Goal: Obtain resource: Download file/media

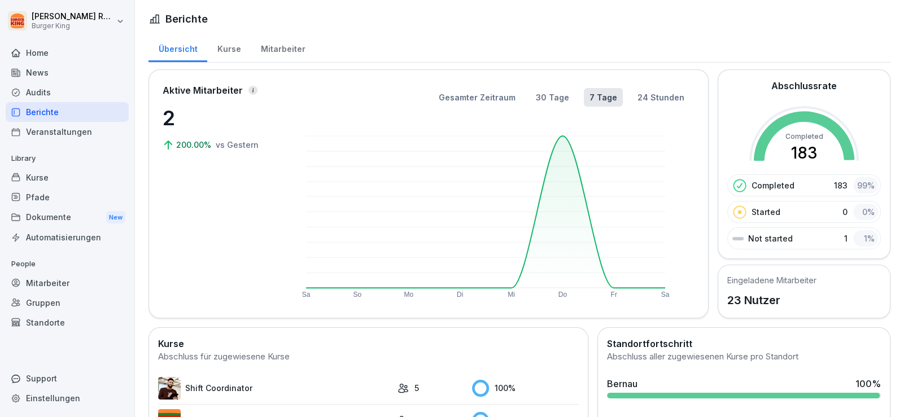
scroll to position [269, 0]
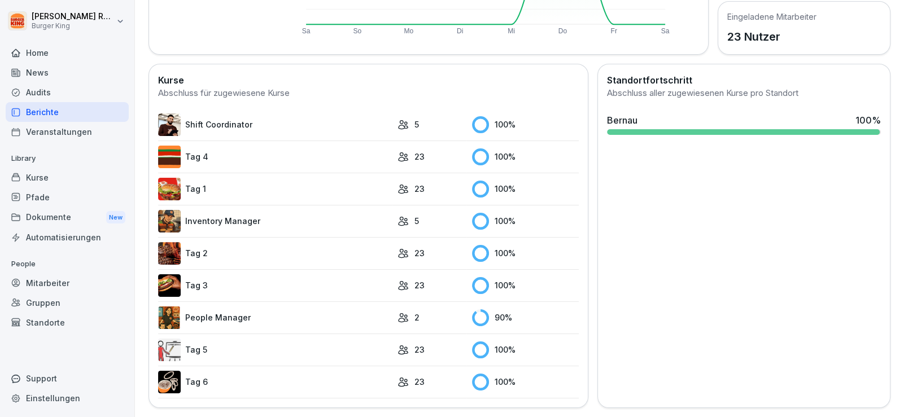
click at [45, 93] on div "Audits" at bounding box center [67, 92] width 123 height 20
click at [45, 67] on div "News" at bounding box center [67, 73] width 123 height 20
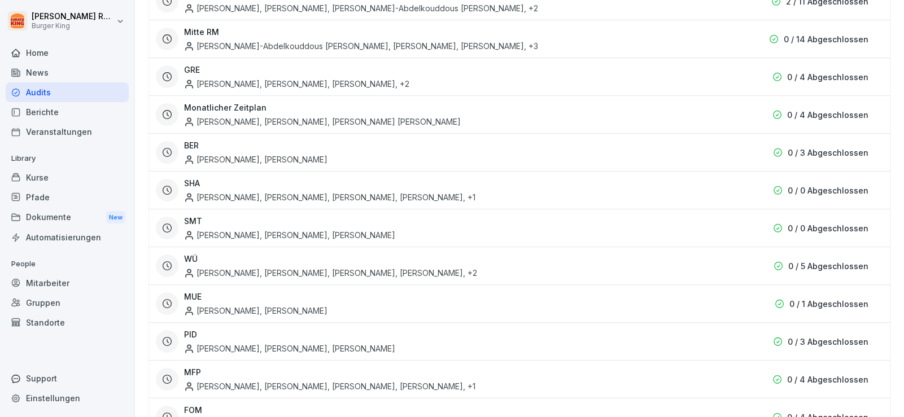
scroll to position [11, 0]
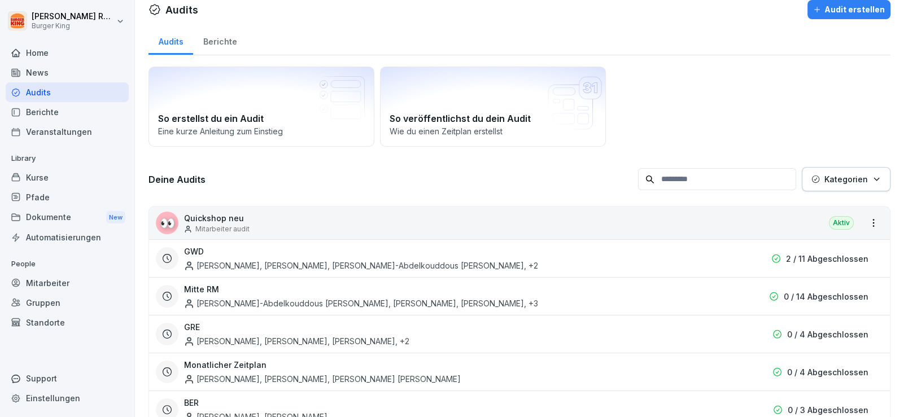
click at [42, 69] on div "News" at bounding box center [67, 73] width 123 height 20
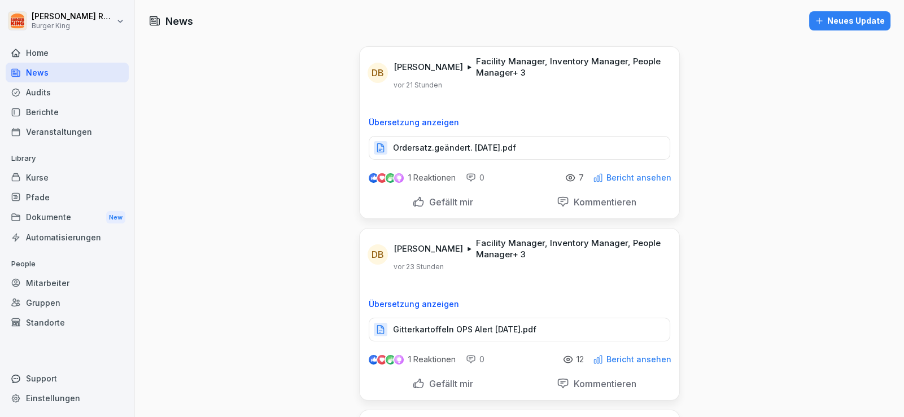
click at [445, 146] on p "Ordersatz.geändert. [DATE].pdf" at bounding box center [454, 147] width 123 height 11
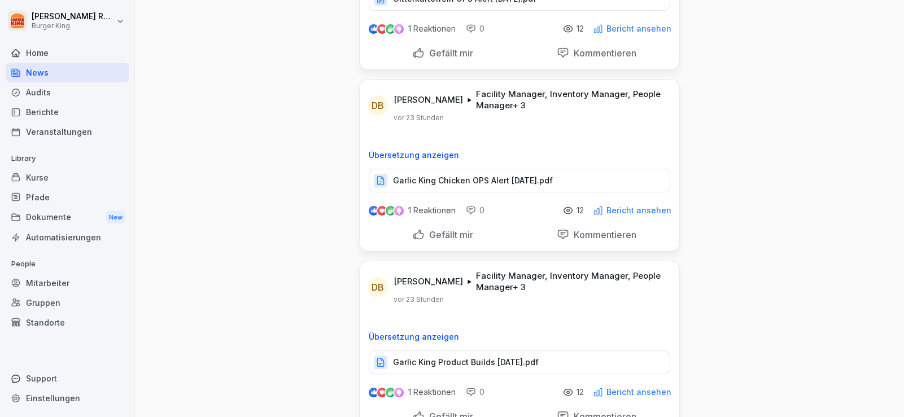
scroll to position [339, 0]
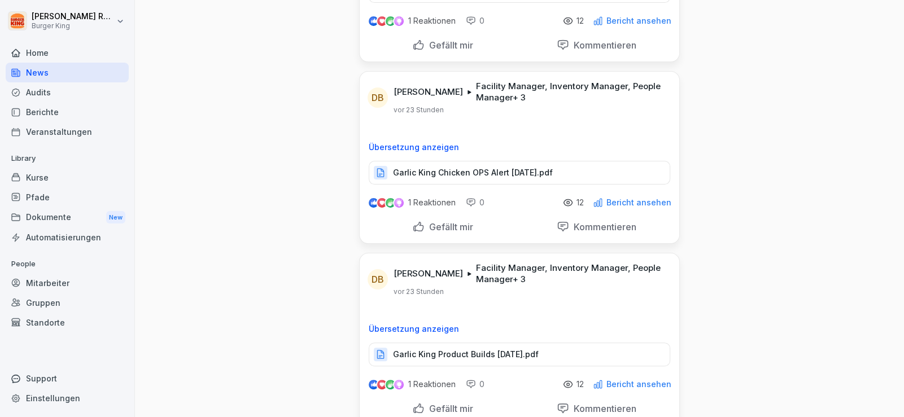
click at [459, 170] on p "Garlic King Chicken OPS Alert [DATE].pdf" at bounding box center [473, 172] width 160 height 11
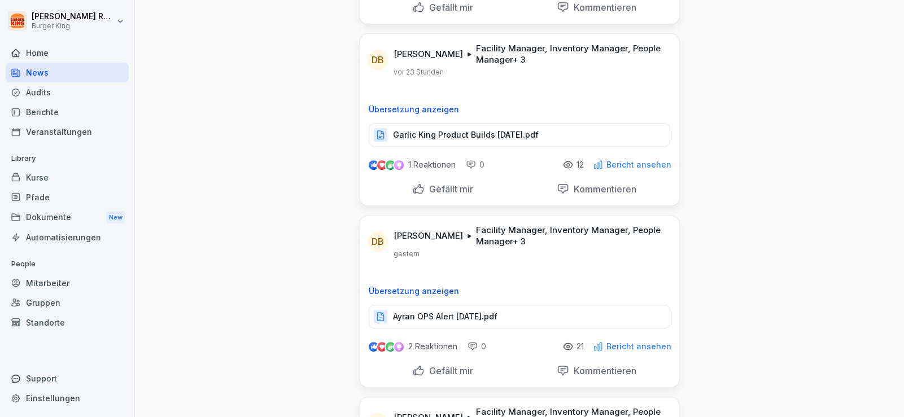
scroll to position [621, 0]
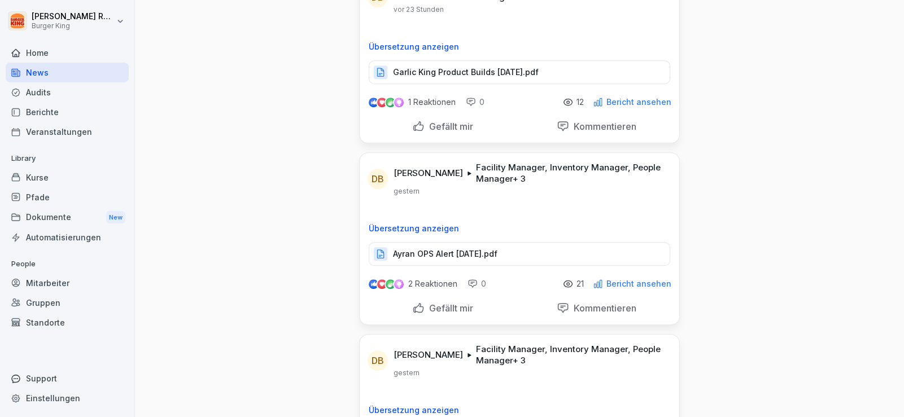
click at [480, 253] on p "Ayran OPS Alert [DATE].pdf" at bounding box center [445, 253] width 104 height 11
click at [796, 218] on div "News Neues Update [PERSON_NAME] [PERSON_NAME] Facility Manager, Inventory Manag…" at bounding box center [519, 324] width 769 height 1891
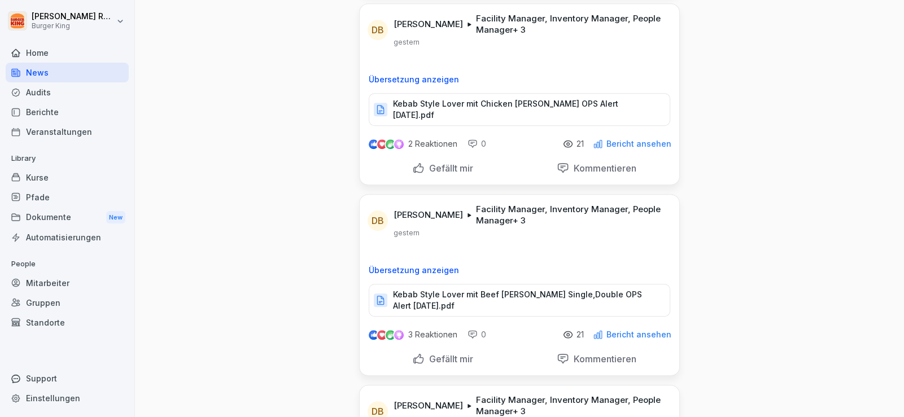
scroll to position [959, 0]
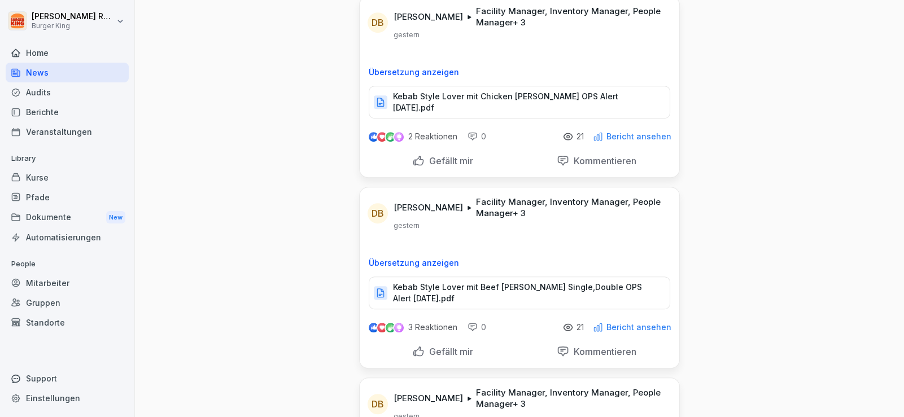
click at [511, 91] on p "Kebab Style Lover mit Chicken [PERSON_NAME] OPS Alert [DATE].pdf" at bounding box center [525, 102] width 265 height 23
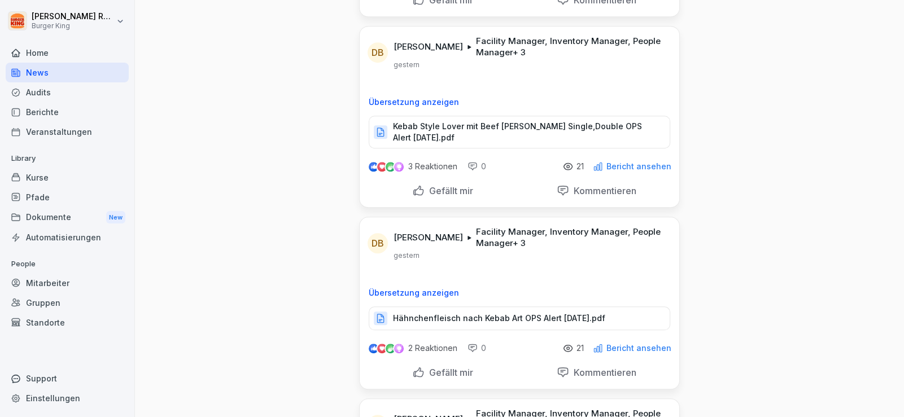
scroll to position [1129, 0]
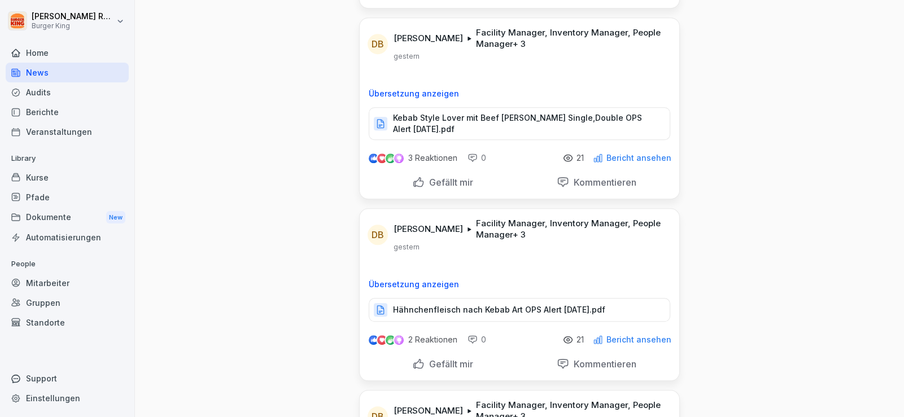
click at [494, 304] on p "Hähnchenfleisch nach Kebab Art OPS Alert [DATE].pdf" at bounding box center [499, 309] width 212 height 11
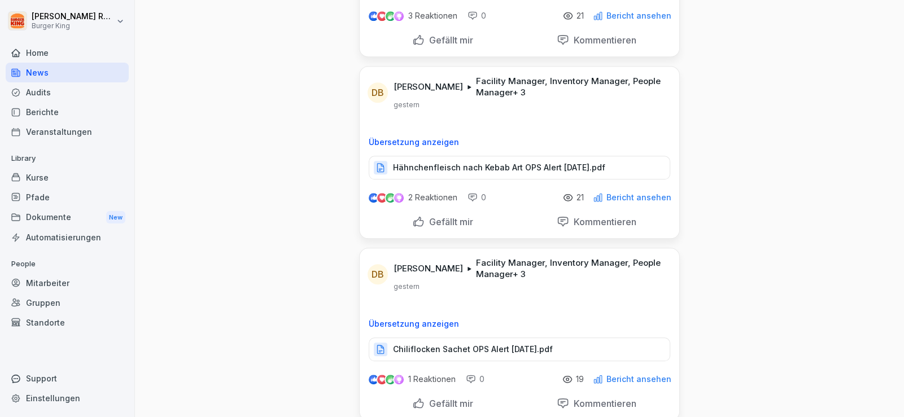
scroll to position [1355, 0]
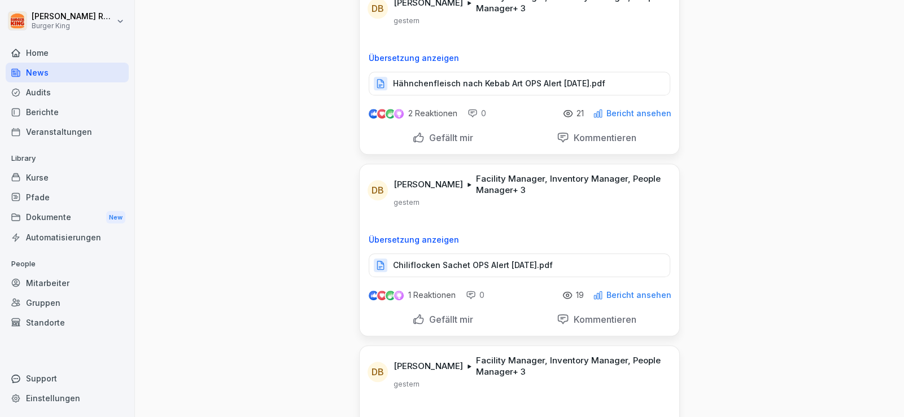
click at [426, 260] on p "Chiliflocken Sachet OPS Alert [DATE].pdf" at bounding box center [473, 265] width 160 height 11
